Goal: Obtain resource: Download file/media

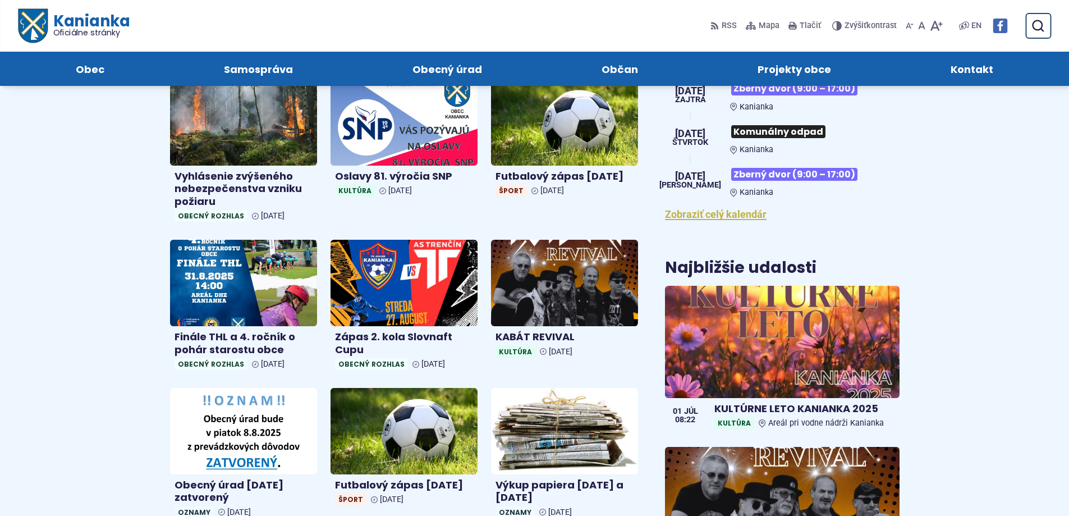
scroll to position [168, 0]
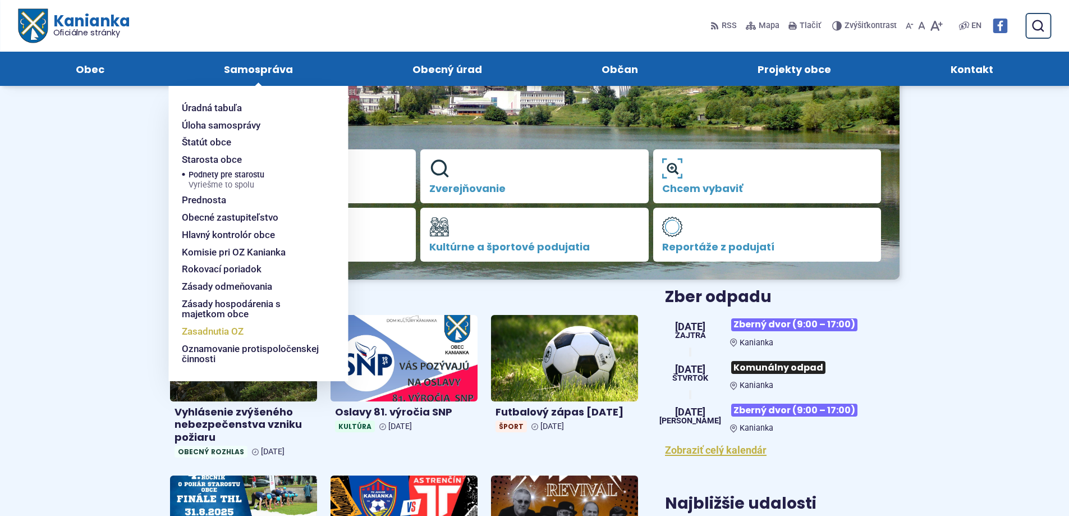
click at [239, 329] on span "Zasadnutia OZ" at bounding box center [213, 331] width 62 height 17
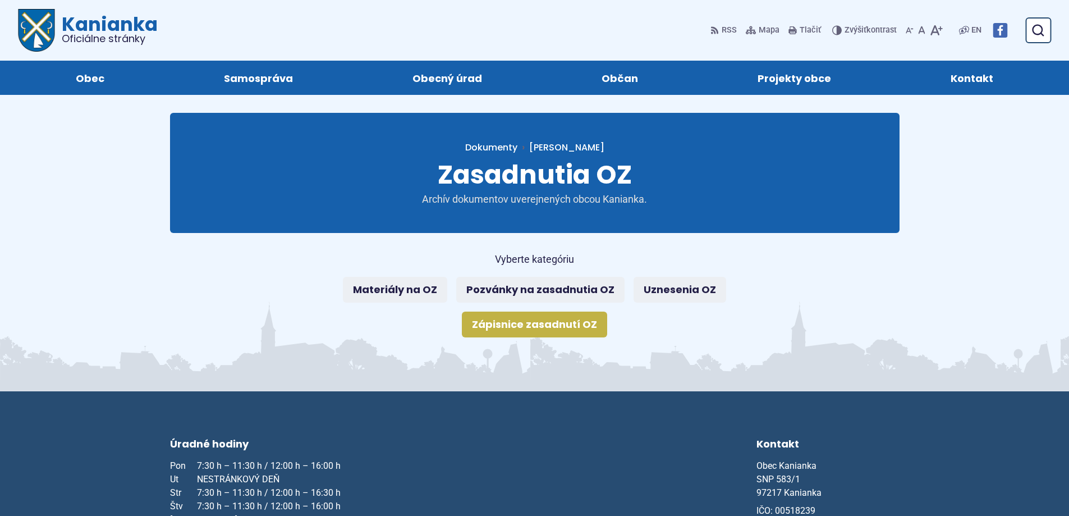
click at [557, 323] on link "Zápisnice zasadnutí OZ" at bounding box center [534, 325] width 145 height 26
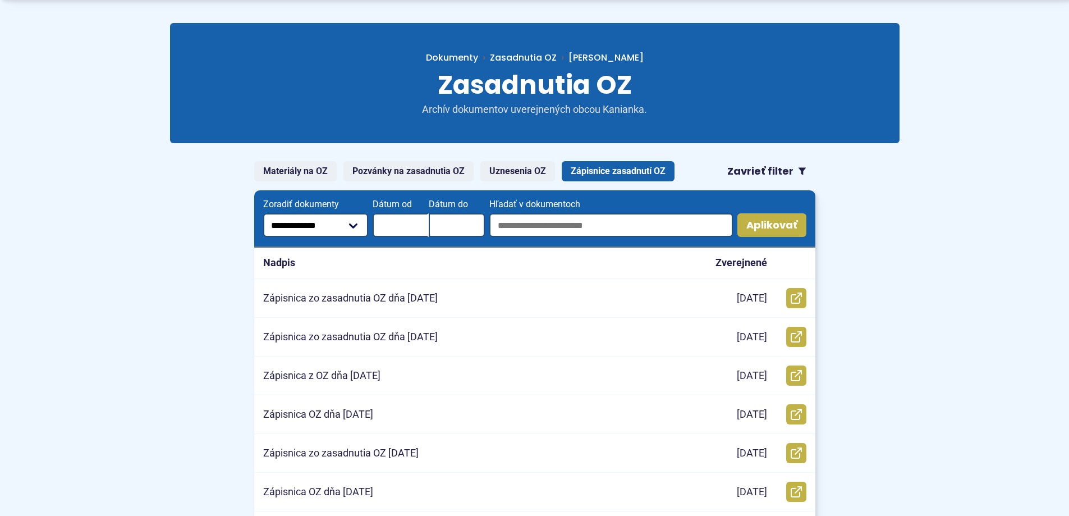
scroll to position [112, 0]
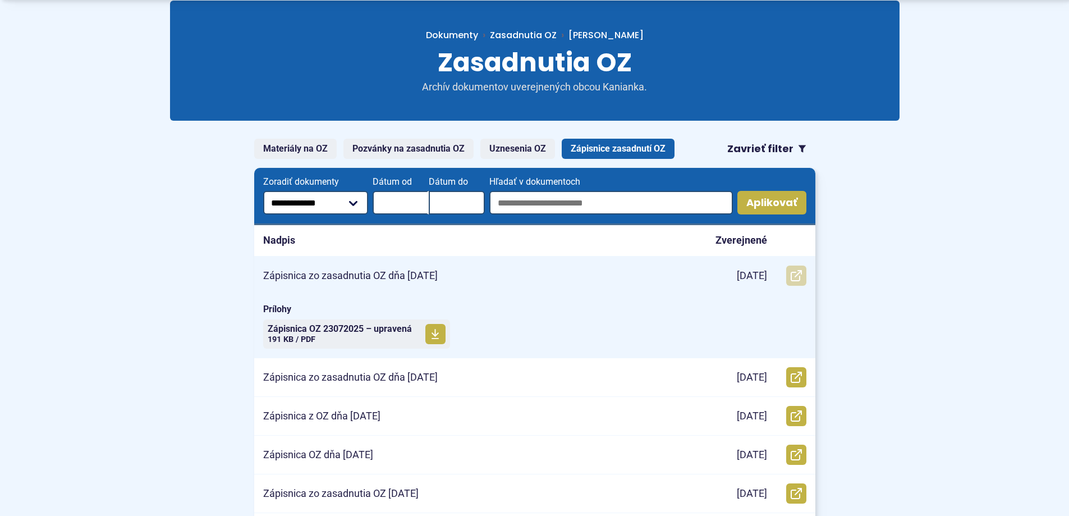
click at [795, 278] on icon at bounding box center [796, 275] width 11 height 11
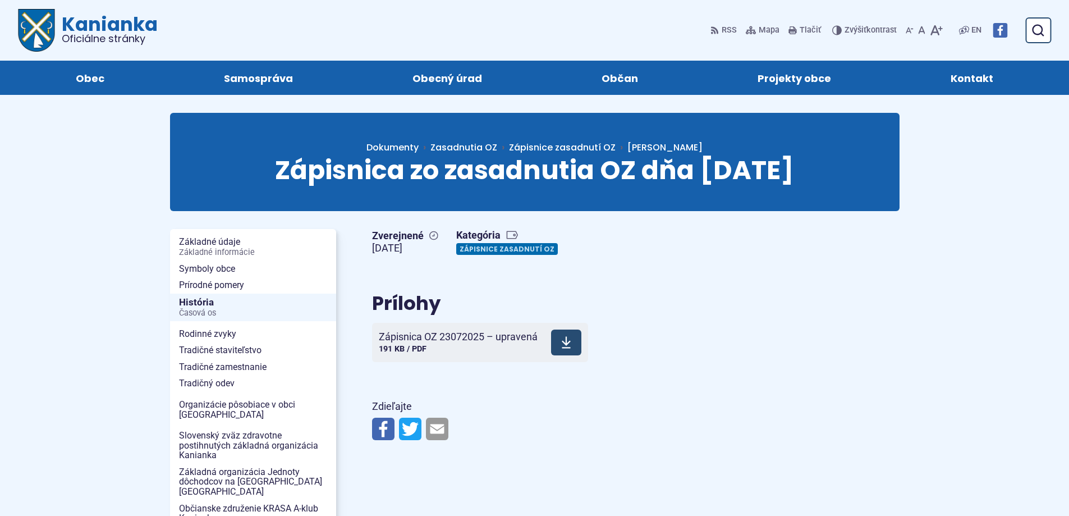
click at [566, 349] on use at bounding box center [566, 343] width 9 height 12
